Goal: Information Seeking & Learning: Learn about a topic

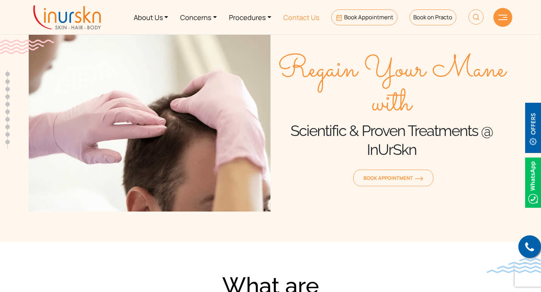
click at [306, 17] on link "Contact Us" at bounding box center [301, 17] width 48 height 28
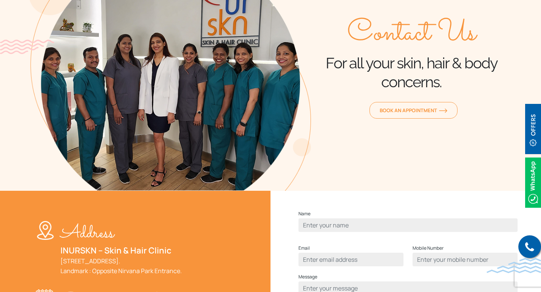
scroll to position [76, 0]
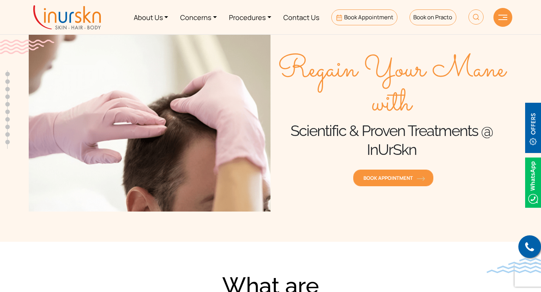
click at [409, 180] on span "Book Appointment" at bounding box center [393, 178] width 60 height 7
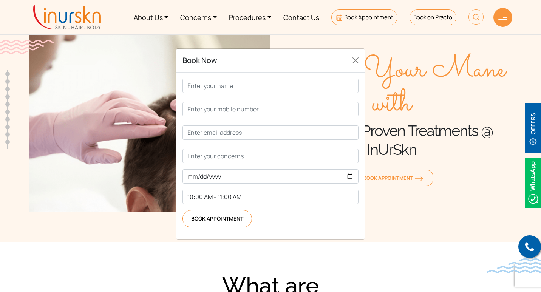
click at [415, 199] on div "Book Now 10:00 AM - 11:00 AM 11:00 AM - 12:00 PM 12:00 PM - 1:00 PM 2:00 PM - 3…" at bounding box center [270, 146] width 541 height 292
click at [351, 67] on button "Close" at bounding box center [356, 60] width 12 height 12
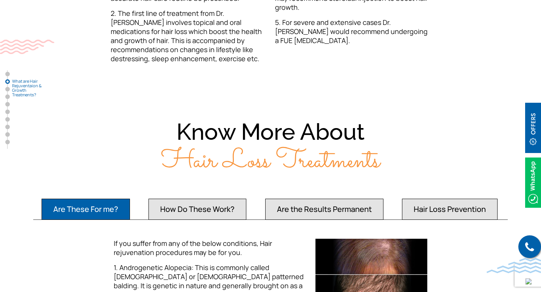
scroll to position [605, 0]
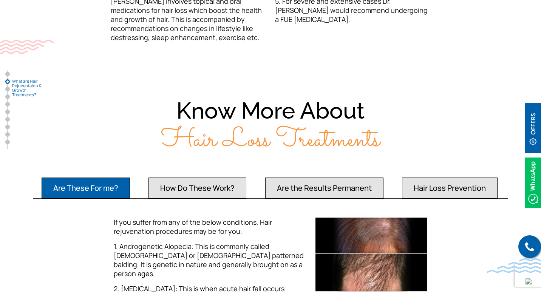
click at [535, 192] on img at bounding box center [533, 183] width 16 height 50
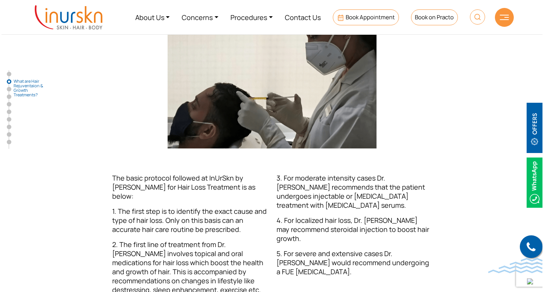
scroll to position [340, 0]
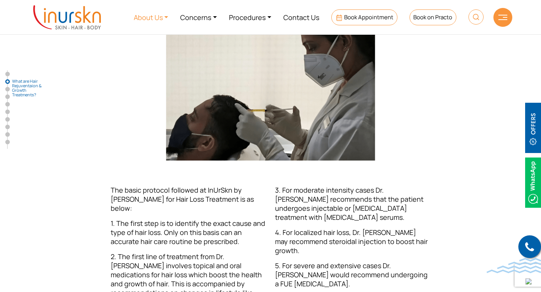
click at [165, 21] on link "About Us" at bounding box center [151, 17] width 47 height 28
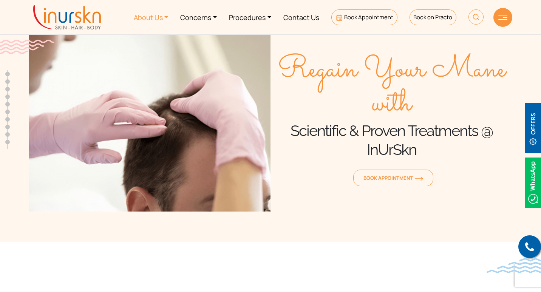
click at [170, 17] on link "About Us" at bounding box center [151, 17] width 47 height 28
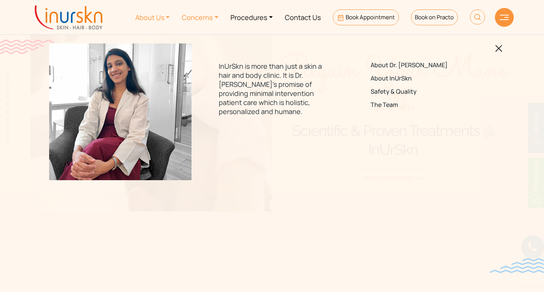
click at [211, 19] on link "Concerns" at bounding box center [200, 17] width 49 height 28
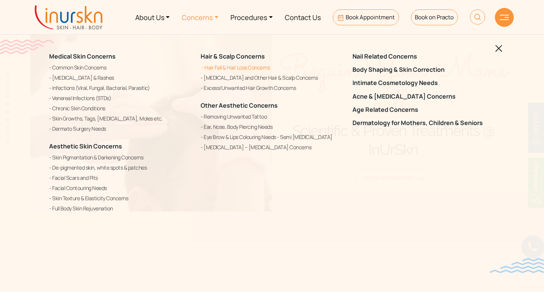
click at [234, 69] on link "Hair Fall & Hair Loss Concerns" at bounding box center [272, 67] width 142 height 9
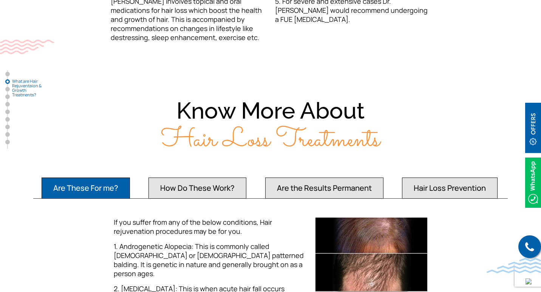
scroll to position [680, 0]
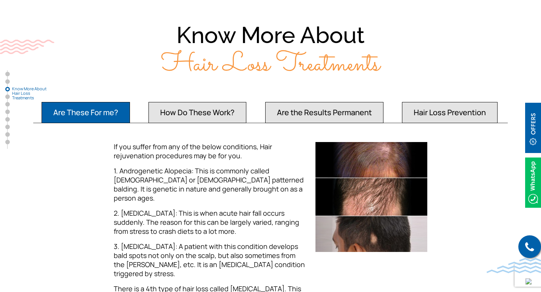
click at [246, 59] on span "Hair Loss Treatments" at bounding box center [270, 65] width 218 height 40
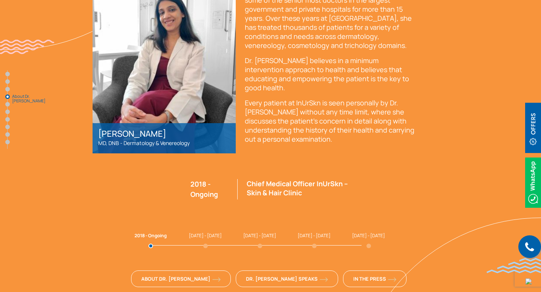
scroll to position [1209, 0]
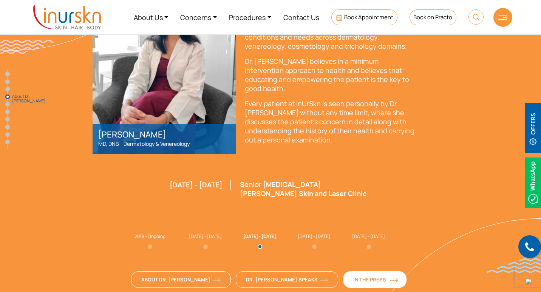
click at [371, 271] on link "In The Press" at bounding box center [374, 279] width 63 height 17
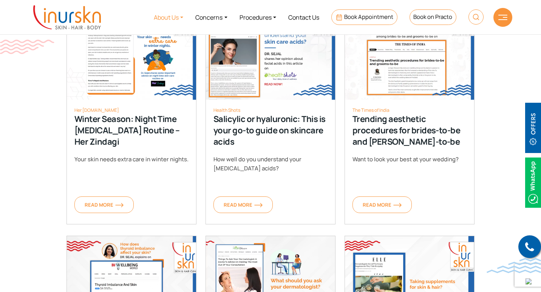
scroll to position [340, 0]
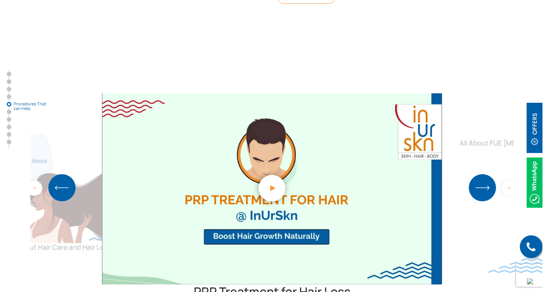
scroll to position [1851, 0]
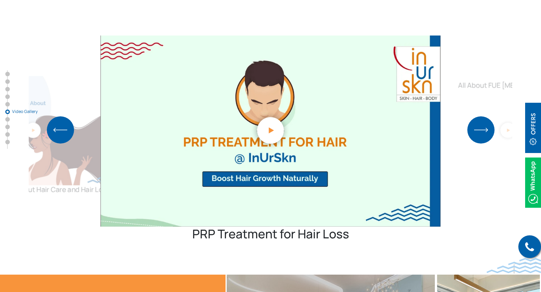
click at [271, 109] on img "1 / 5" at bounding box center [271, 130] width 42 height 42
